Goal: Information Seeking & Learning: Learn about a topic

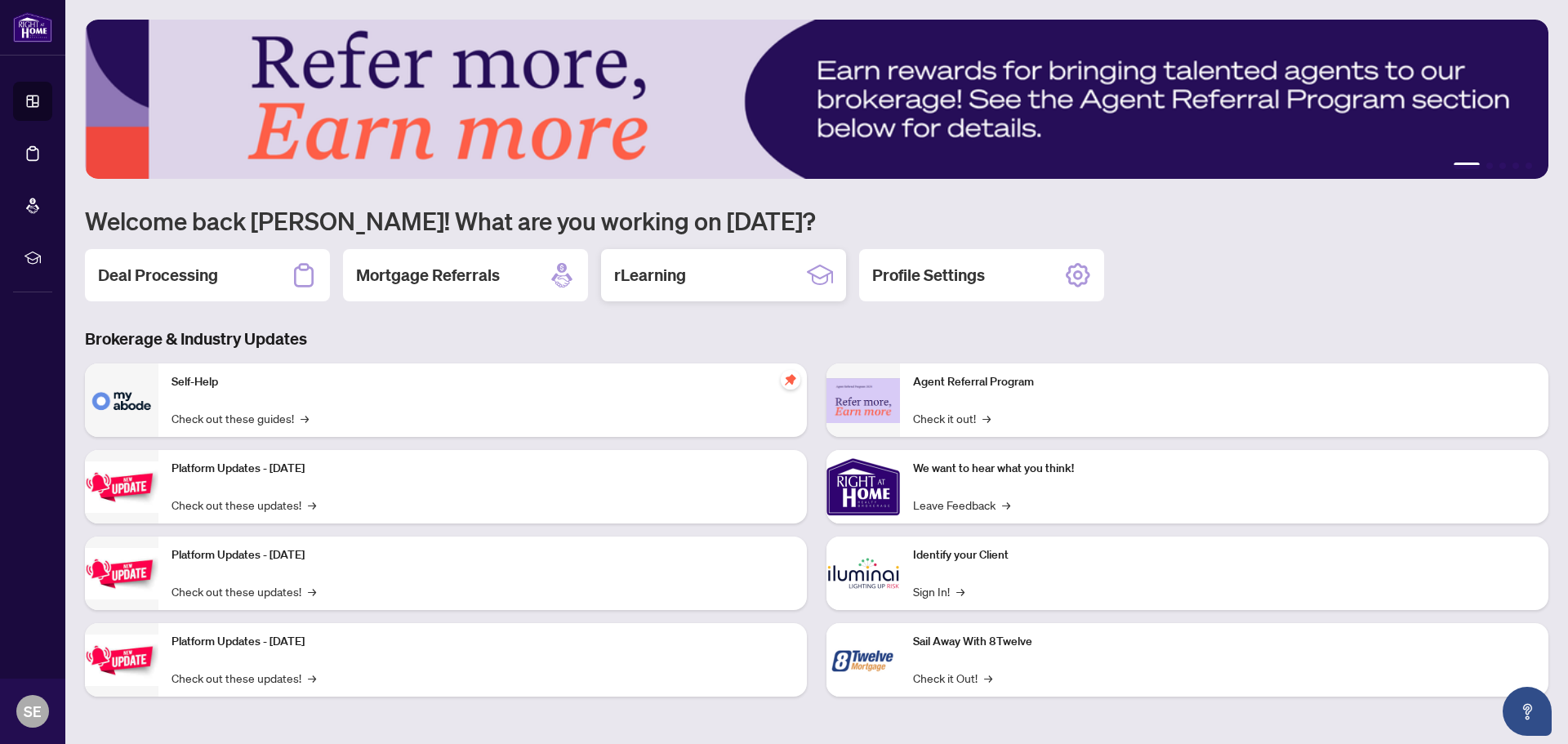
click at [649, 270] on h2 "rLearning" at bounding box center [650, 274] width 72 height 23
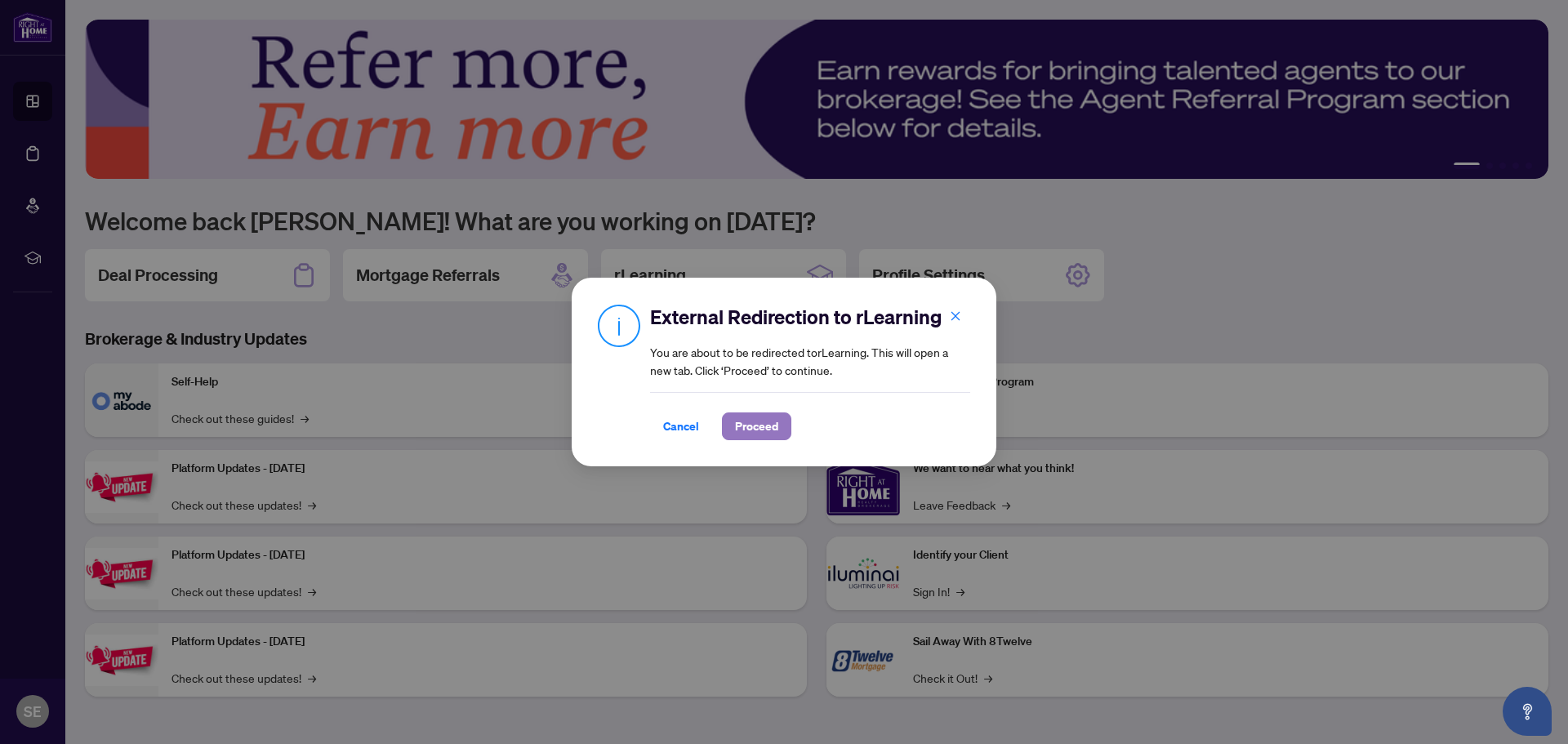
click at [768, 434] on span "Proceed" at bounding box center [757, 426] width 43 height 27
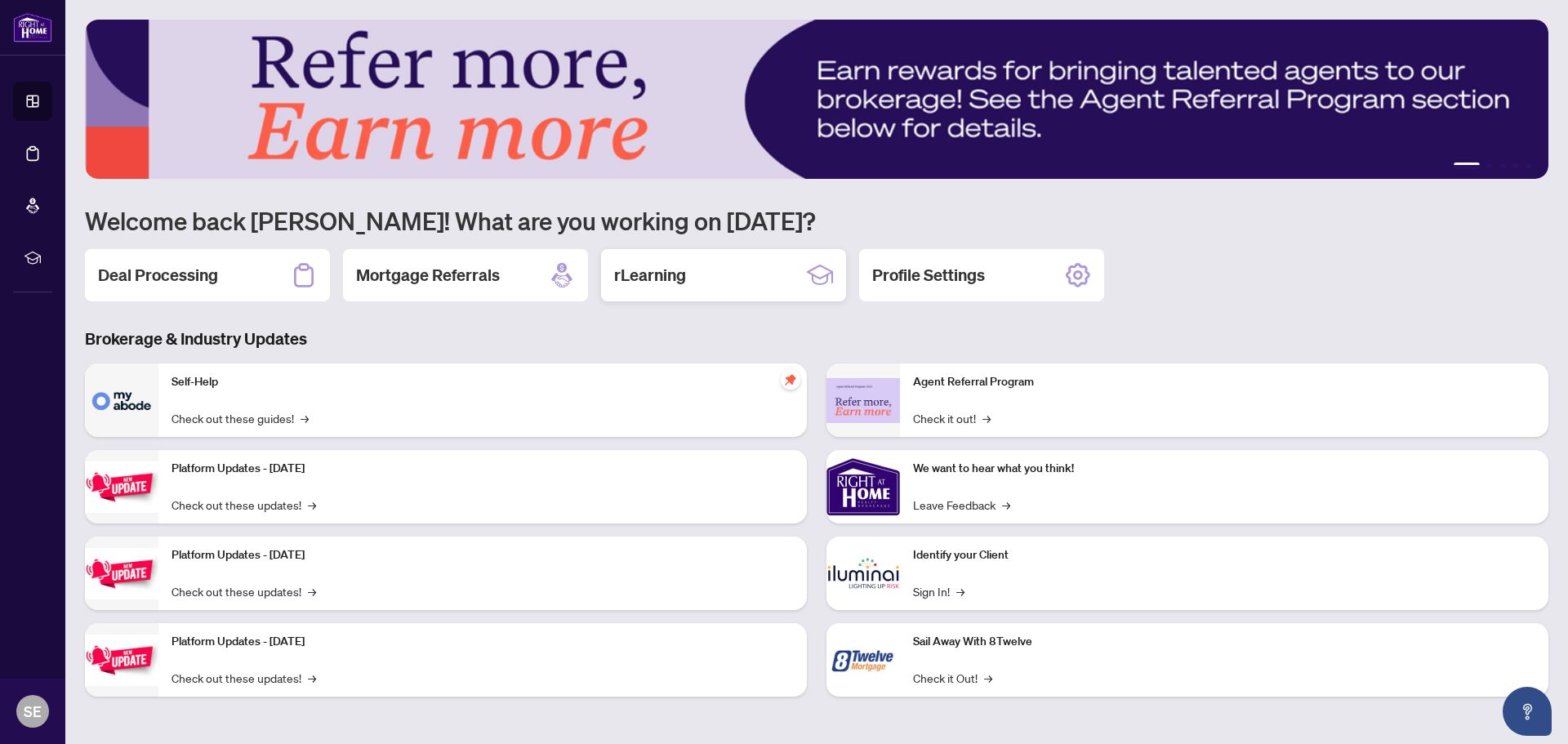
click at [620, 278] on h2 "rLearning" at bounding box center [650, 274] width 72 height 23
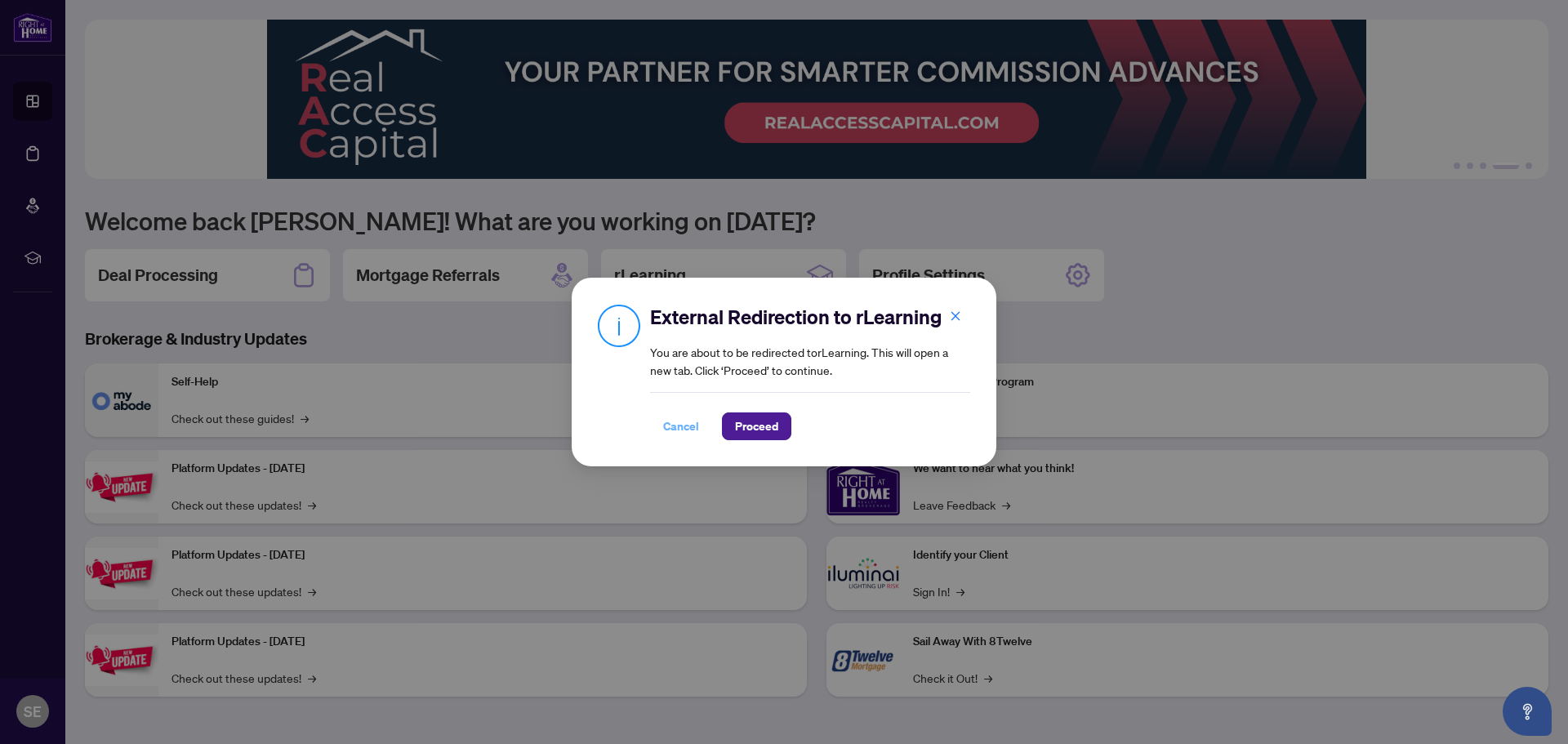
click at [693, 424] on span "Cancel" at bounding box center [681, 426] width 36 height 27
